Goal: Task Accomplishment & Management: Manage account settings

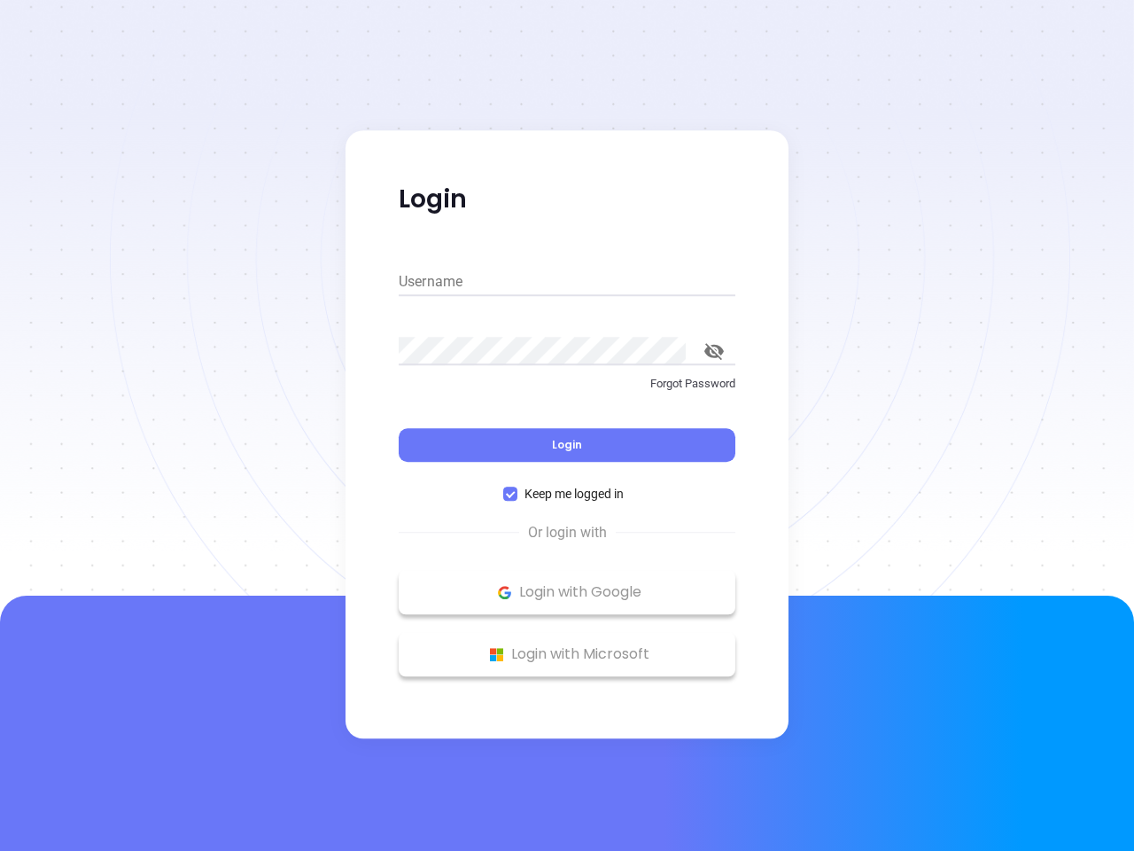
click at [567, 425] on div "Login" at bounding box center [567, 434] width 337 height 55
click at [567, 282] on input "Username" at bounding box center [567, 282] width 337 height 28
click at [714, 351] on icon "toggle password visibility" at bounding box center [713, 351] width 19 height 17
click at [567, 445] on span "Login" at bounding box center [567, 444] width 30 height 15
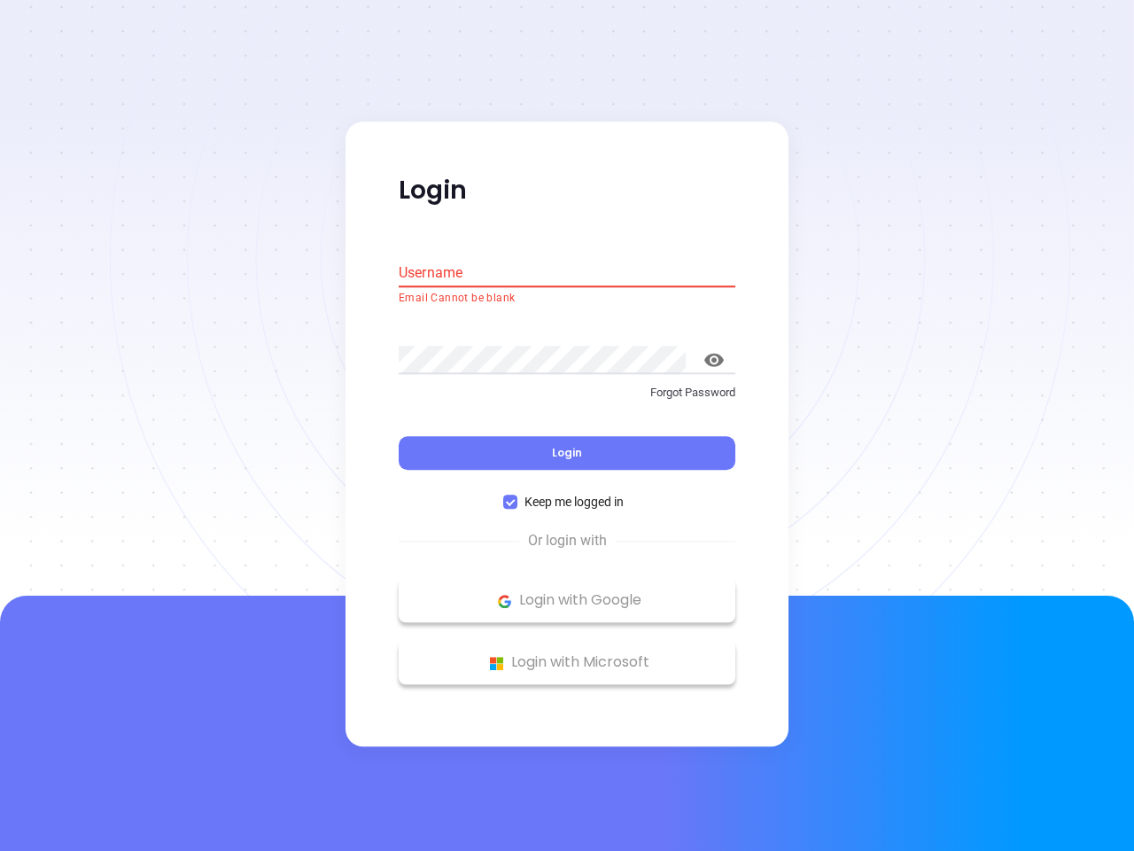
click at [567, 494] on span "Keep me logged in" at bounding box center [573, 502] width 113 height 19
click at [517, 495] on input "Keep me logged in" at bounding box center [510, 502] width 14 height 14
checkbox input "false"
click at [567, 592] on p "Login with Google" at bounding box center [567, 601] width 319 height 27
click at [567, 654] on p "Login with Microsoft" at bounding box center [567, 663] width 319 height 27
